Goal: Navigation & Orientation: Find specific page/section

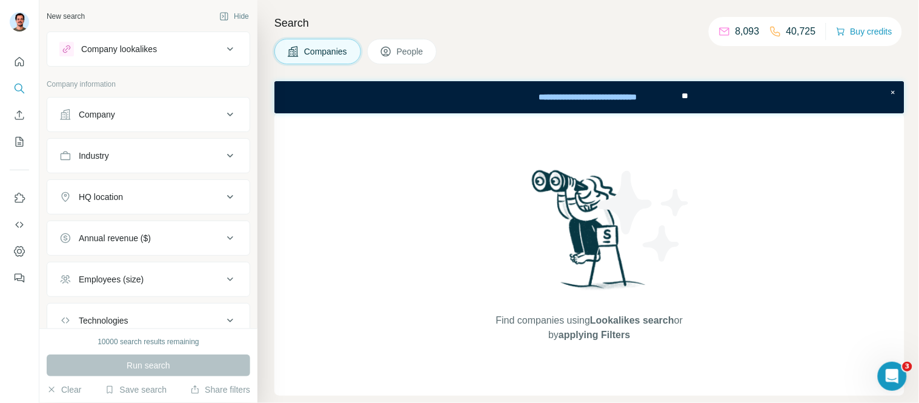
click at [337, 50] on span "Companies" at bounding box center [326, 51] width 44 height 12
click at [388, 49] on icon at bounding box center [386, 51] width 12 height 12
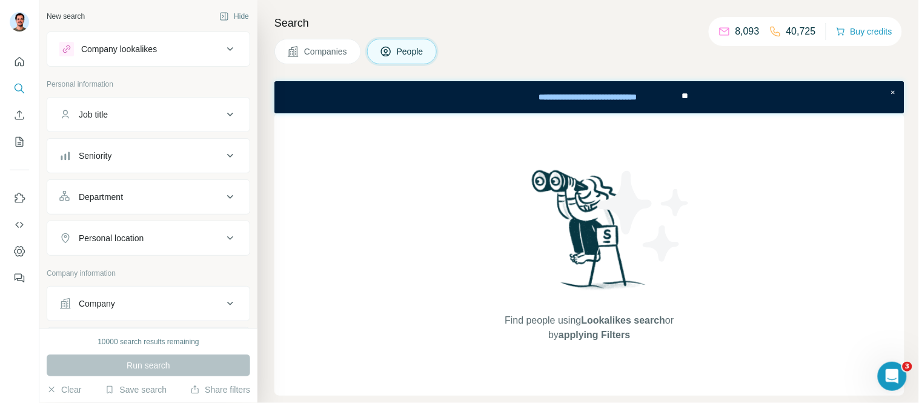
click at [371, 51] on button "People" at bounding box center [402, 51] width 70 height 25
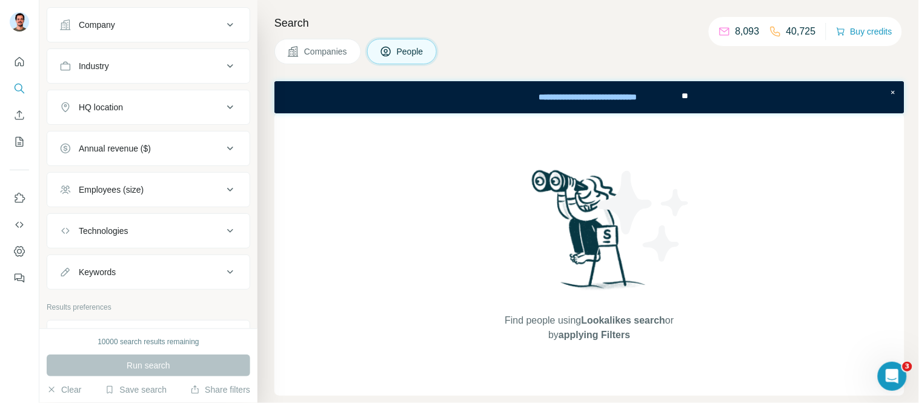
scroll to position [160, 0]
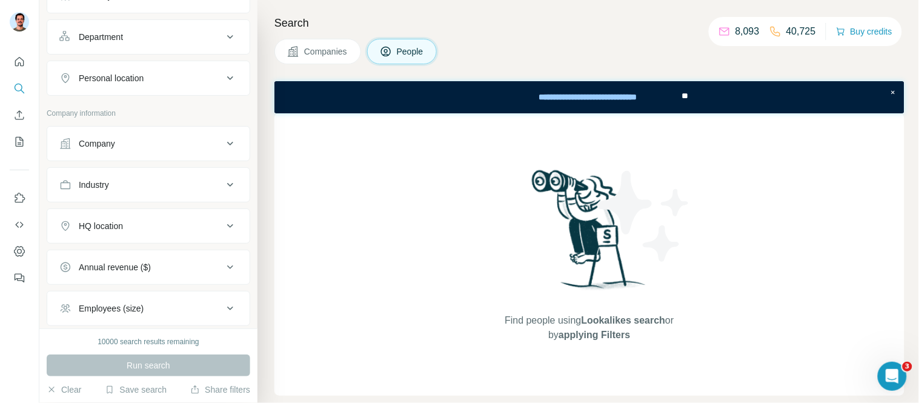
click at [331, 58] on button "Companies" at bounding box center [317, 51] width 87 height 25
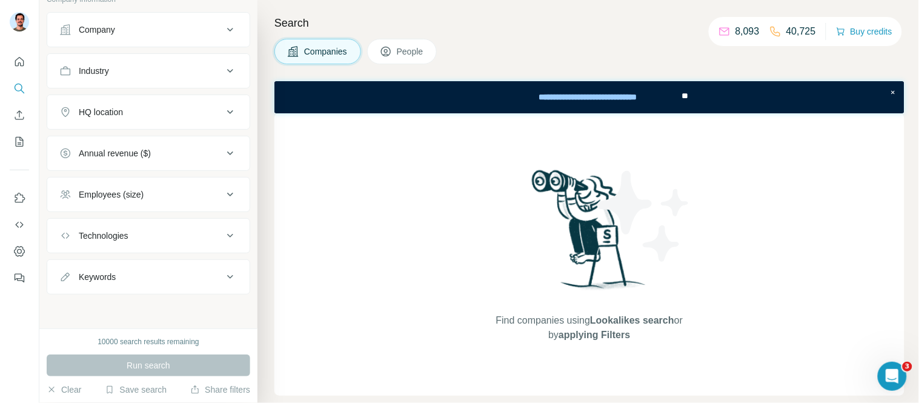
scroll to position [85, 0]
click at [424, 57] on span "People" at bounding box center [411, 51] width 28 height 12
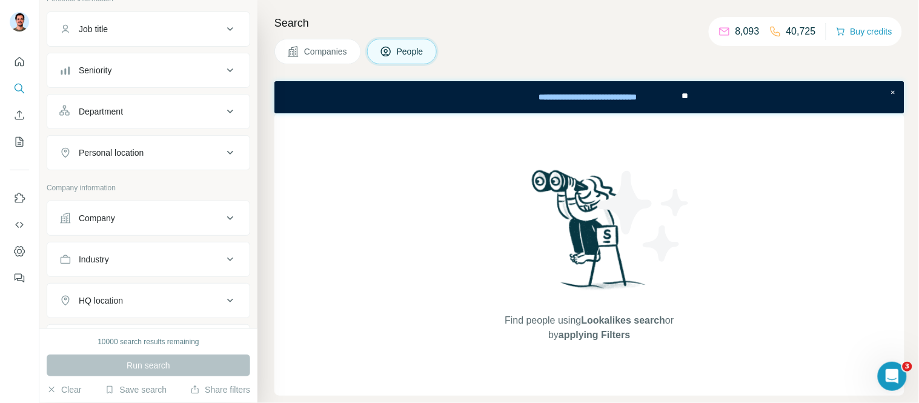
click at [321, 53] on span "Companies" at bounding box center [326, 51] width 44 height 12
